Goal: Transaction & Acquisition: Purchase product/service

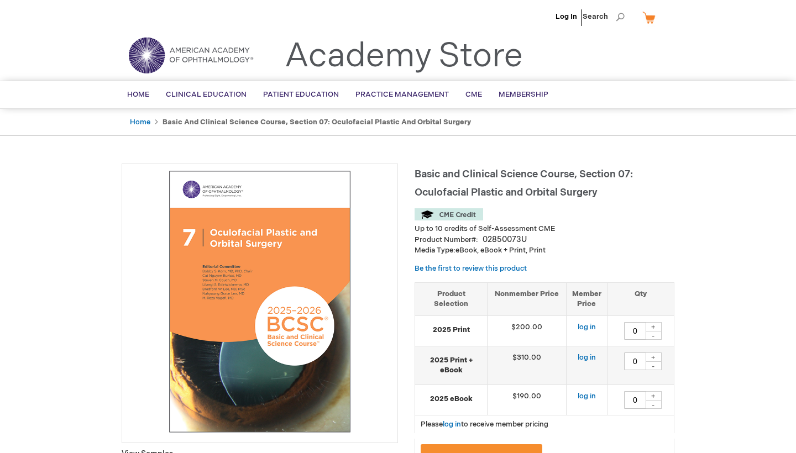
type input "0"
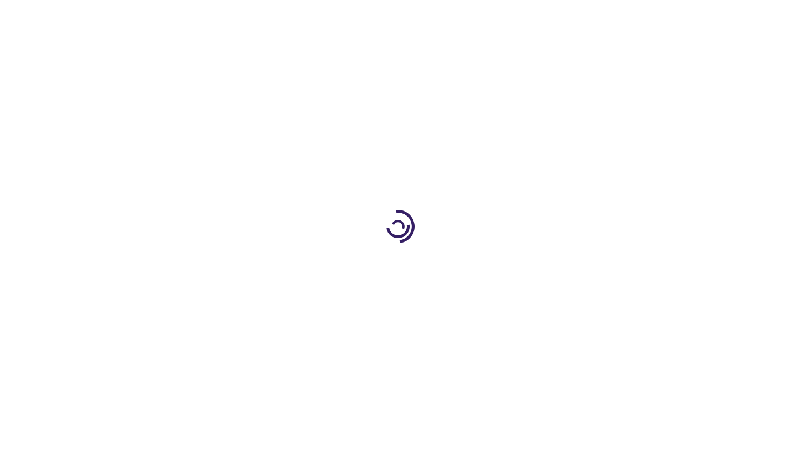
type input "0"
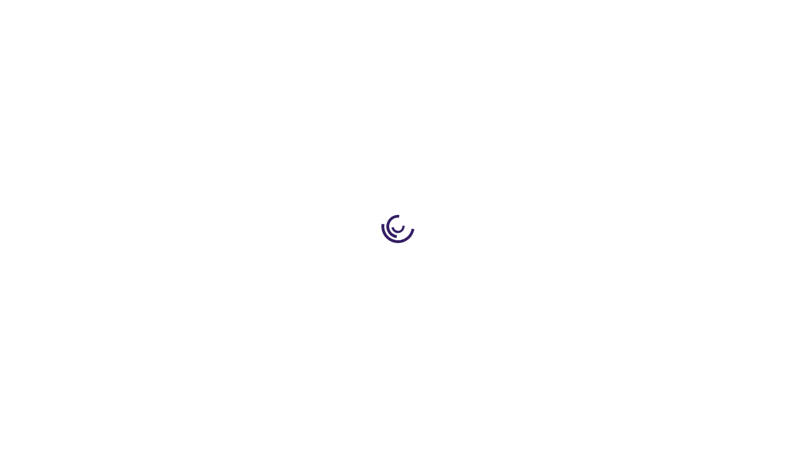
type input "0"
